Goal: Task Accomplishment & Management: Use online tool/utility

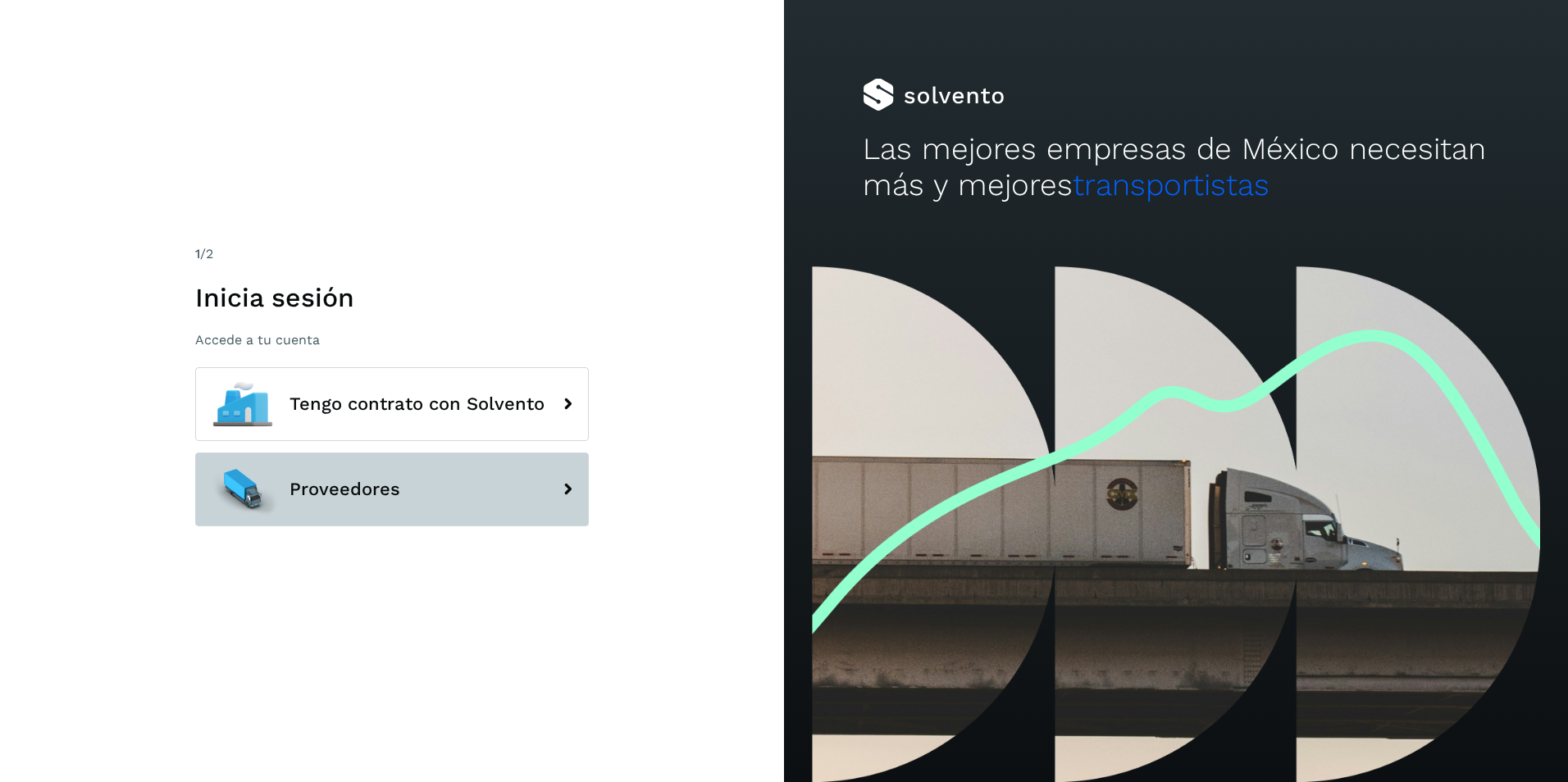
click at [425, 495] on button "Proveedores" at bounding box center [392, 489] width 393 height 74
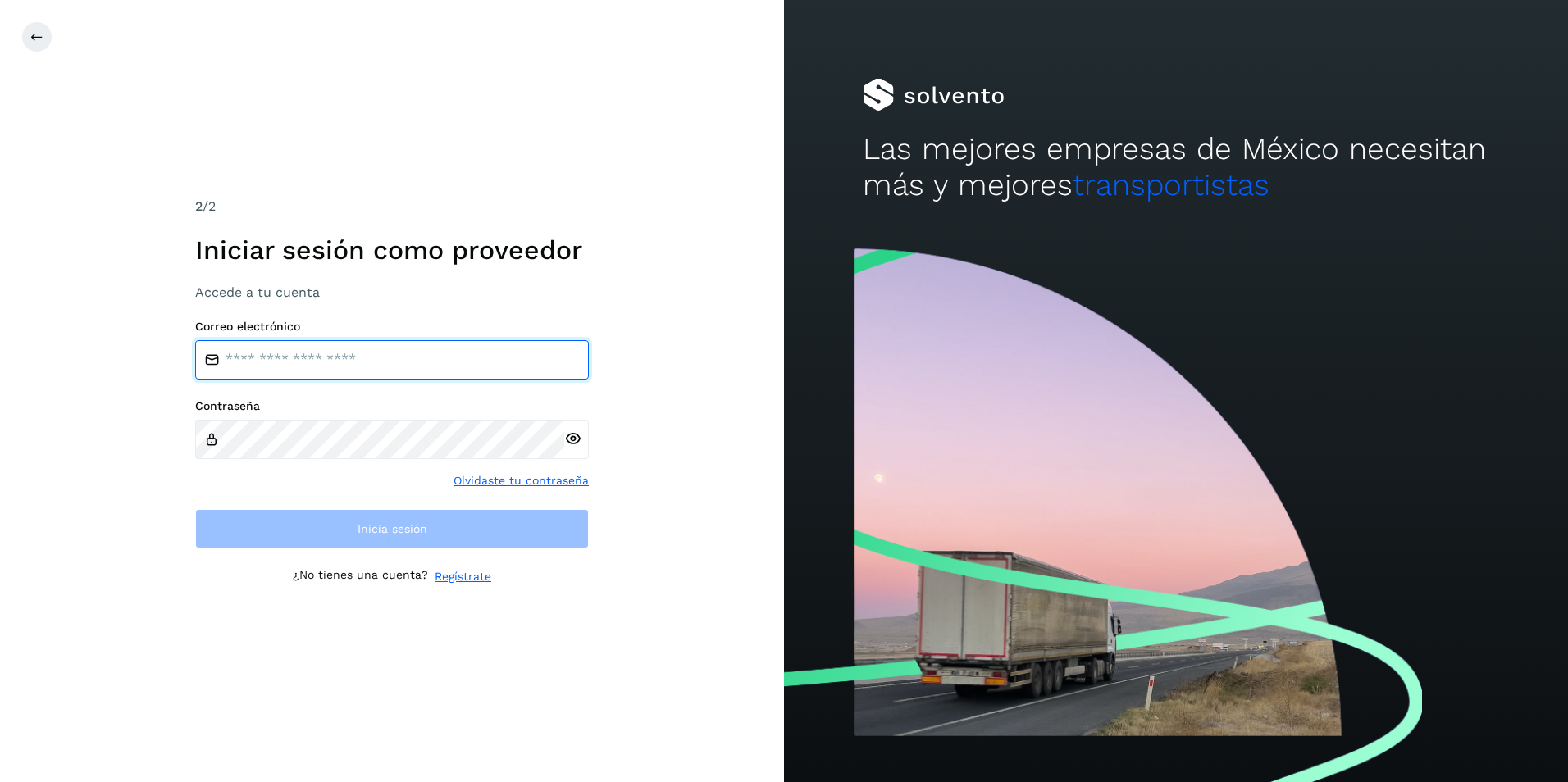
type input "**********"
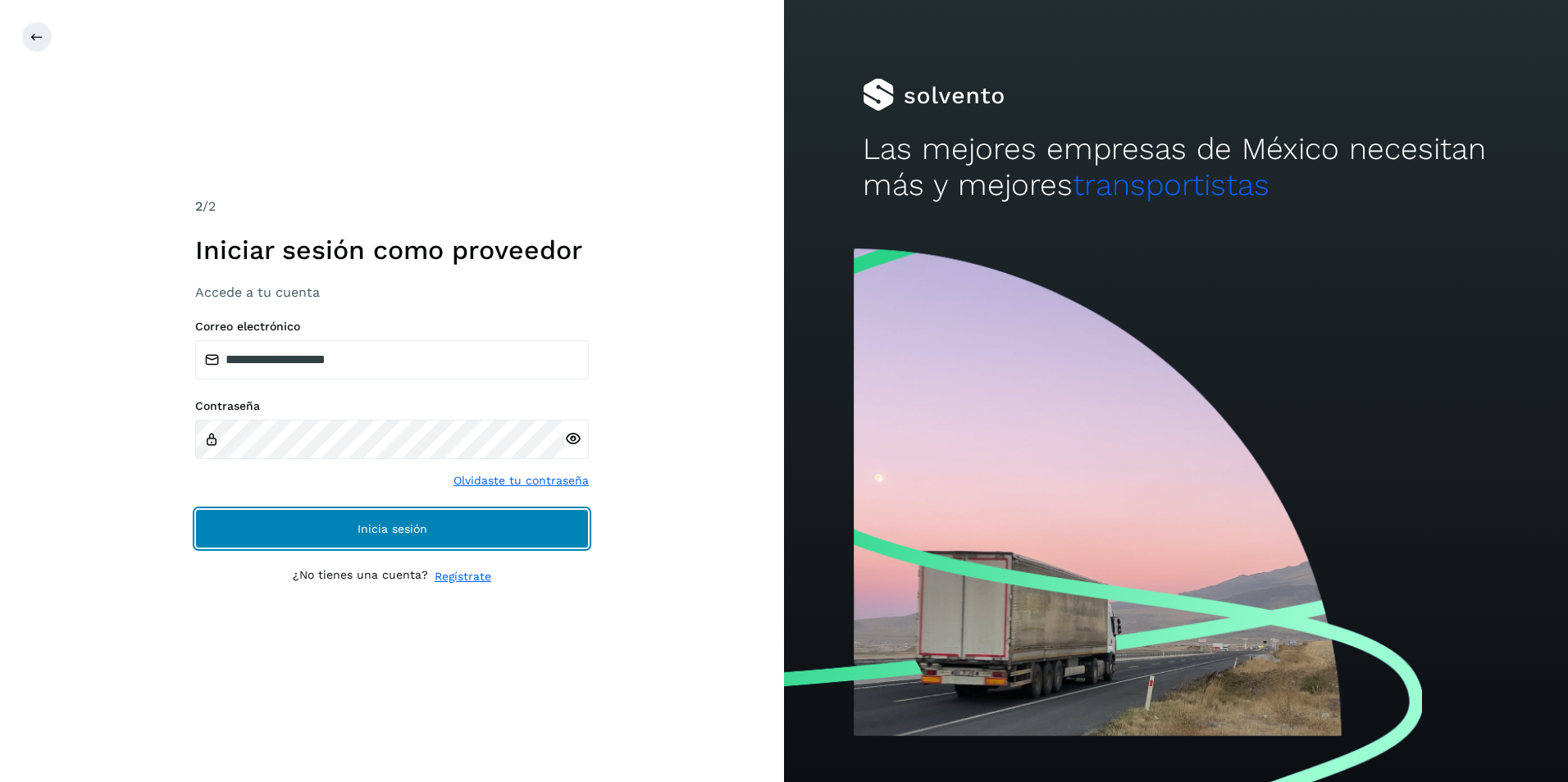
click at [436, 521] on button "Inicia sesión" at bounding box center [392, 529] width 393 height 39
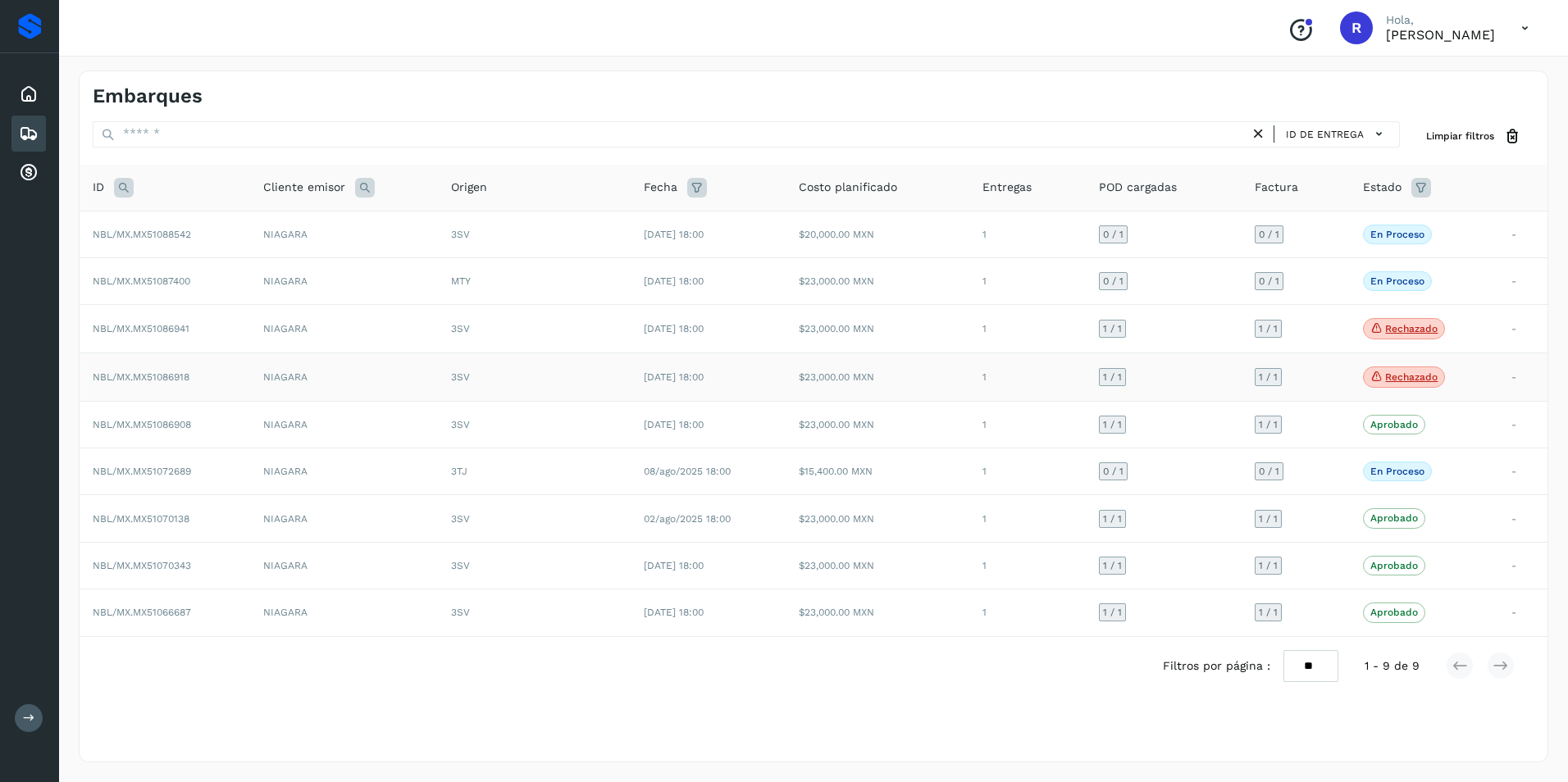
click at [904, 377] on td "$23,000.00 MXN" at bounding box center [878, 378] width 184 height 49
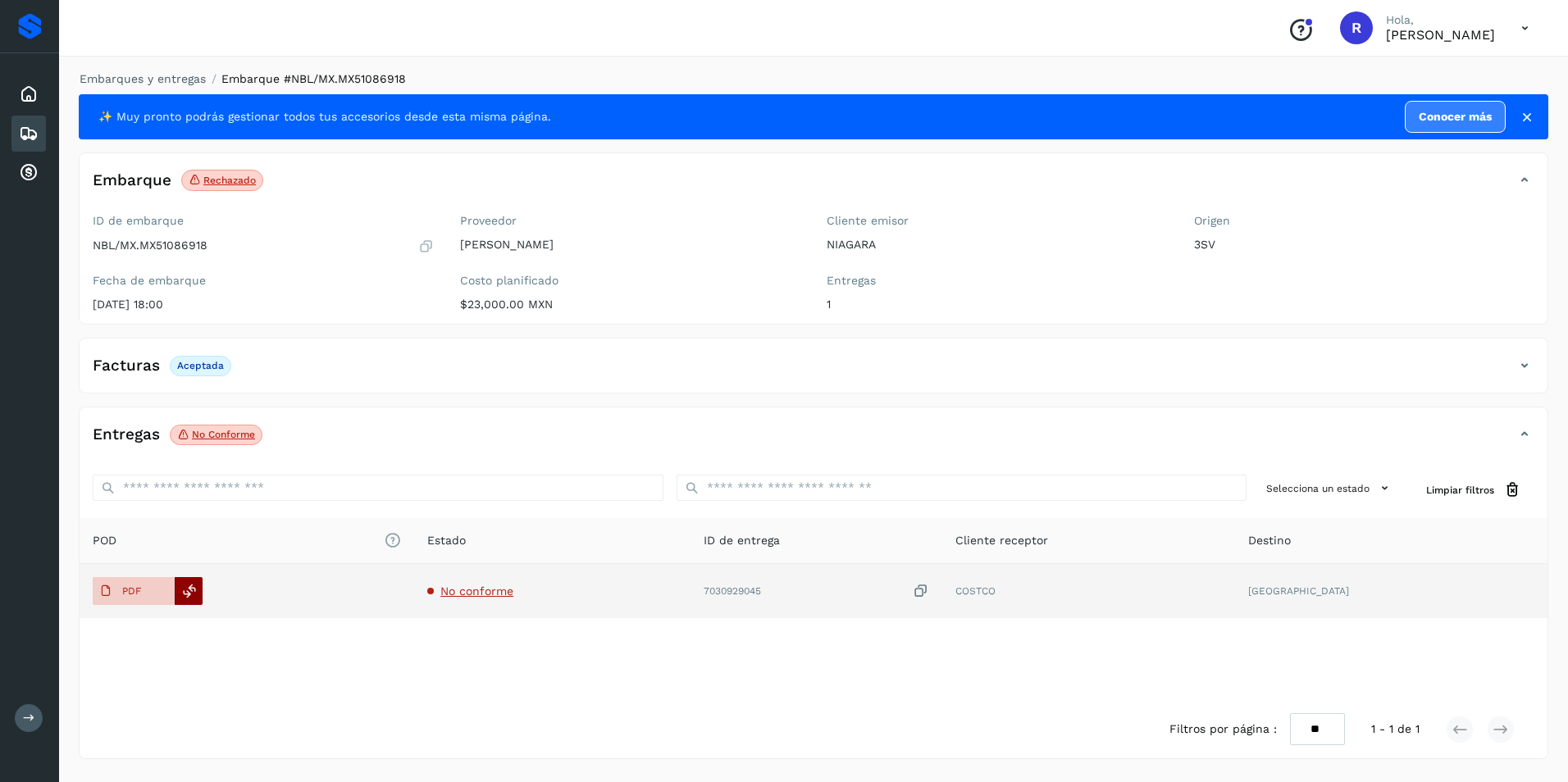
click at [195, 591] on icon at bounding box center [189, 591] width 15 height 15
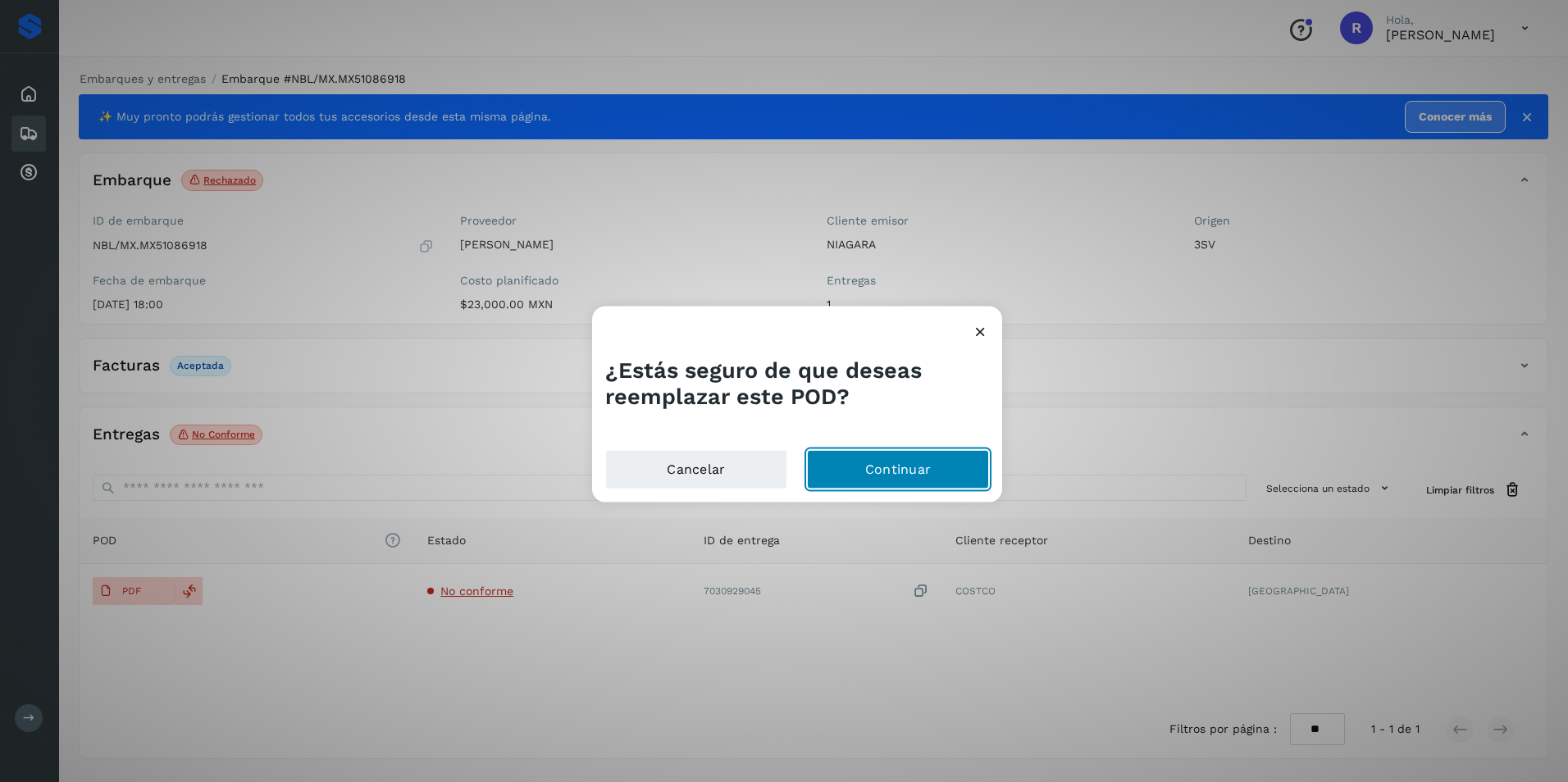
click at [910, 468] on button "Continuar" at bounding box center [898, 469] width 182 height 39
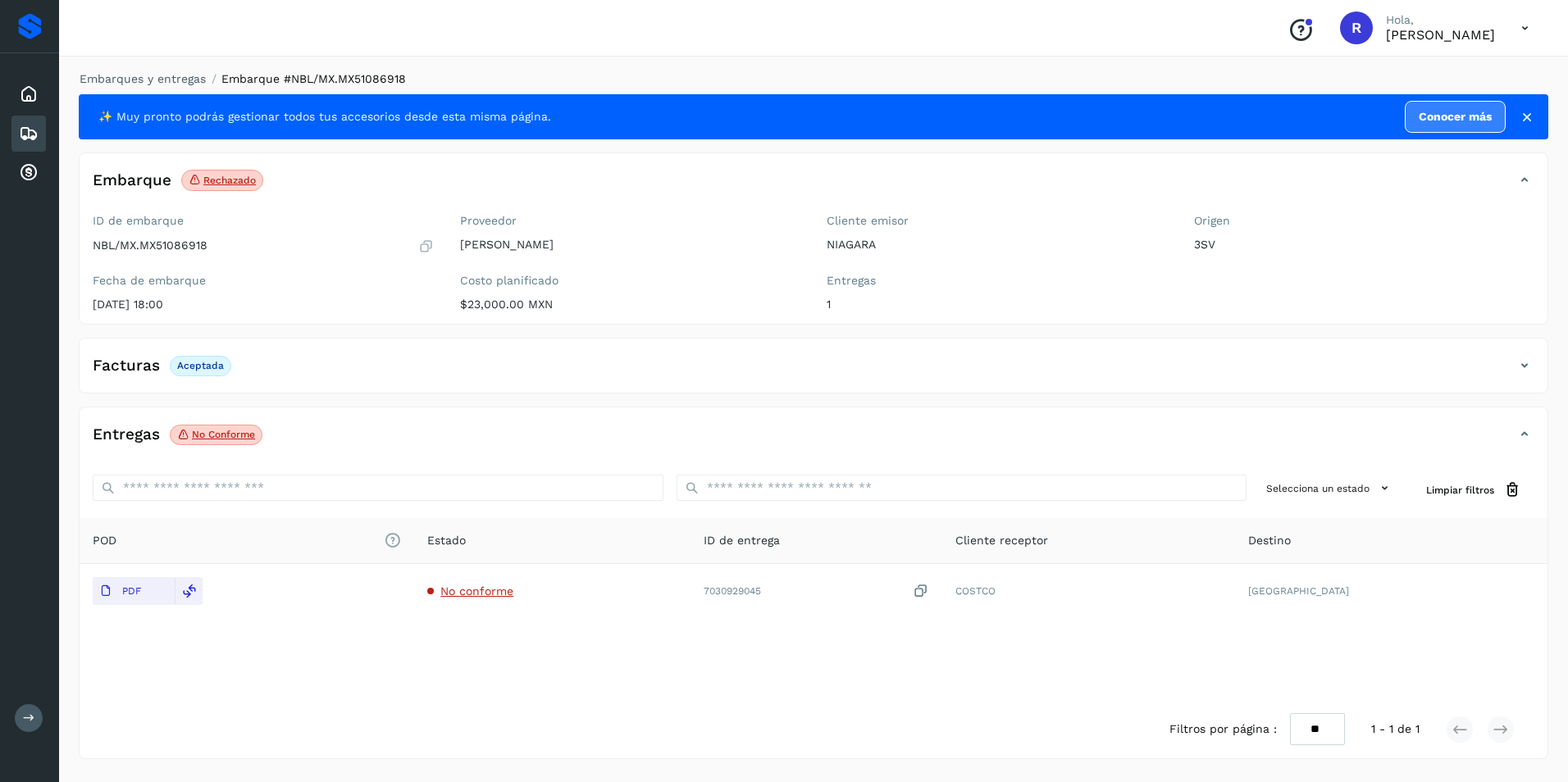
click at [30, 138] on icon at bounding box center [29, 134] width 20 height 20
